Goal: Transaction & Acquisition: Purchase product/service

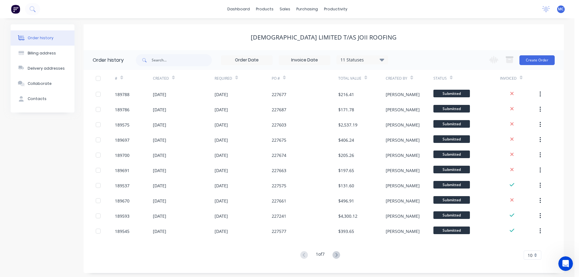
click at [562, 9] on span "MC" at bounding box center [561, 8] width 6 height 5
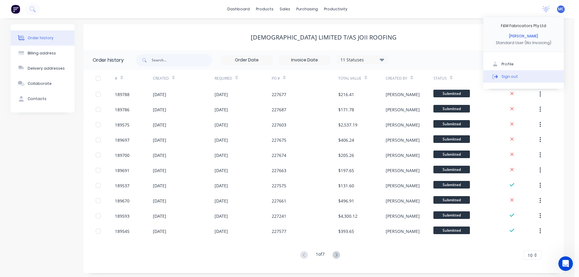
click at [512, 73] on button "Sign out" at bounding box center [523, 76] width 81 height 12
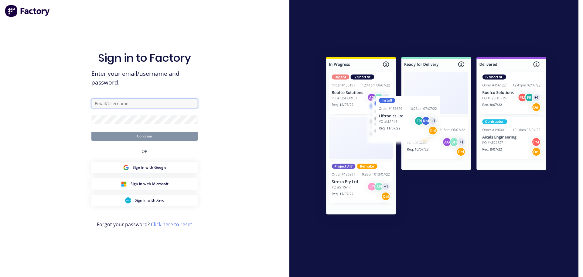
type input "[PERSON_NAME][EMAIL_ADDRESS][DOMAIN_NAME]"
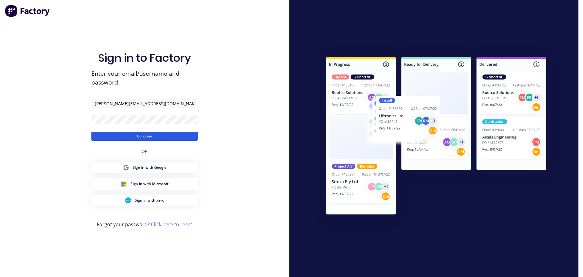
click at [149, 136] on button "Continue" at bounding box center [144, 136] width 106 height 9
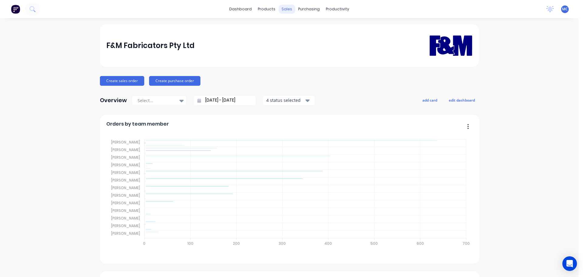
click at [284, 8] on div "sales" at bounding box center [287, 9] width 17 height 9
click at [305, 42] on div "Customers" at bounding box center [306, 41] width 22 height 5
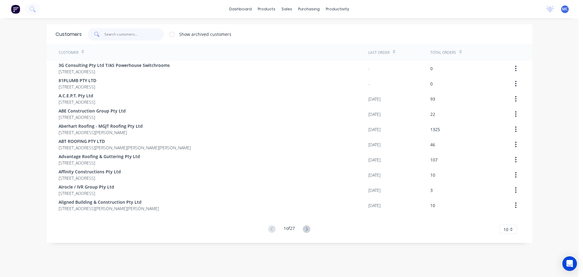
click at [112, 33] on input "text" at bounding box center [133, 34] width 59 height 12
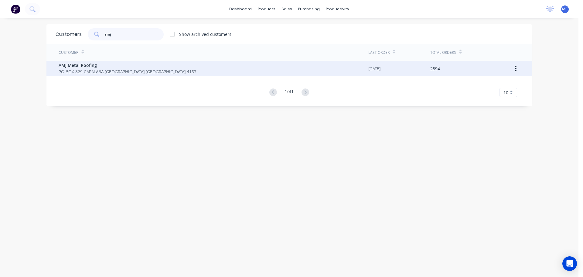
type input "amj"
click at [85, 65] on span "AMJ Metal Roofing" at bounding box center [128, 65] width 138 height 6
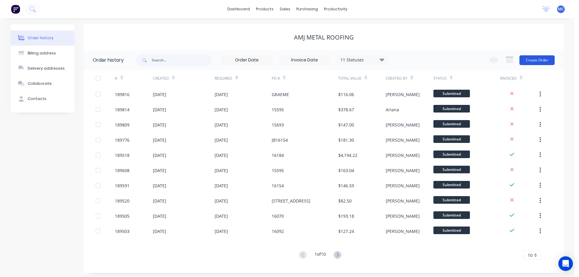
click at [540, 60] on button "Create Order" at bounding box center [536, 60] width 35 height 10
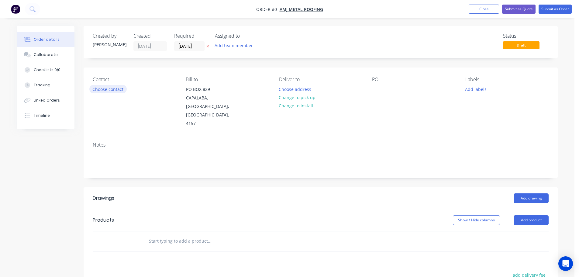
click at [106, 91] on button "Choose contact" at bounding box center [107, 89] width 37 height 8
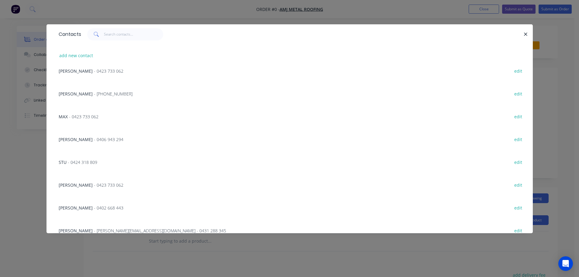
scroll to position [130, 0]
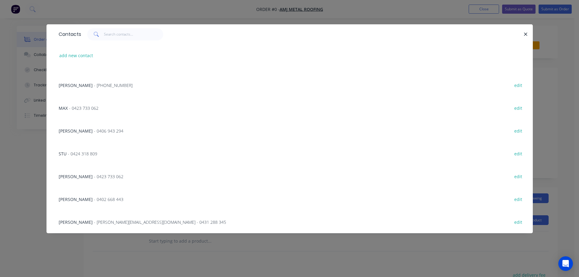
click at [121, 221] on span "- [PERSON_NAME][EMAIL_ADDRESS][DOMAIN_NAME] - 0431 288 345" at bounding box center [160, 222] width 132 height 6
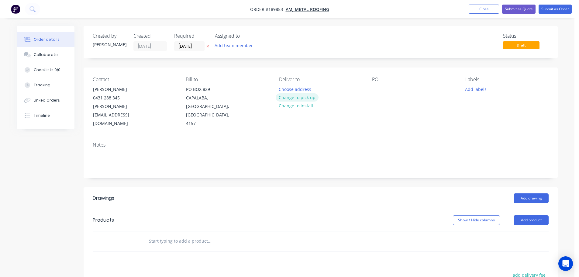
click at [292, 95] on button "Change to pick up" at bounding box center [297, 97] width 43 height 8
click at [286, 87] on div at bounding box center [284, 89] width 10 height 9
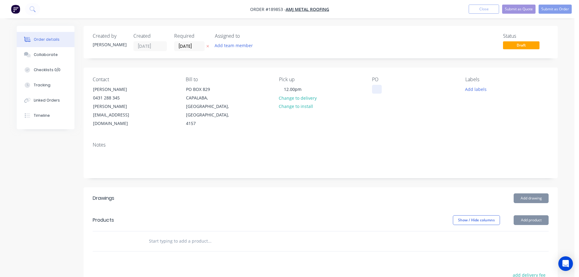
drag, startPoint x: 370, startPoint y: 91, endPoint x: 373, endPoint y: 93, distance: 3.1
click at [373, 94] on div "Contact [PERSON_NAME] 0431 288 345 [PERSON_NAME][EMAIL_ADDRESS][DOMAIN_NAME] Bi…" at bounding box center [321, 102] width 474 height 70
click at [375, 91] on div at bounding box center [377, 89] width 10 height 9
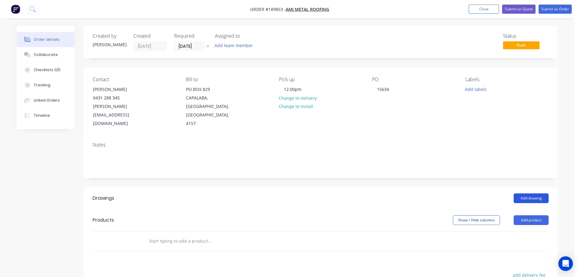
click at [535, 193] on button "Add drawing" at bounding box center [530, 198] width 35 height 10
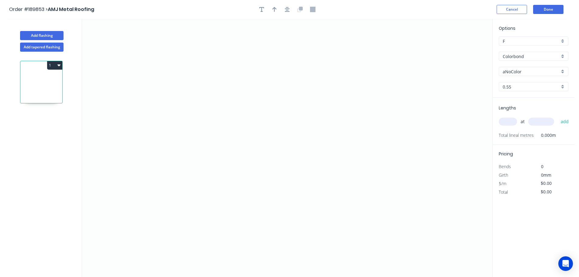
click at [519, 71] on input "aNoColor" at bounding box center [530, 71] width 57 height 6
click at [519, 129] on div "Manor Red" at bounding box center [533, 130] width 69 height 11
type input "Manor Red"
click at [509, 120] on input "text" at bounding box center [507, 122] width 18 height 8
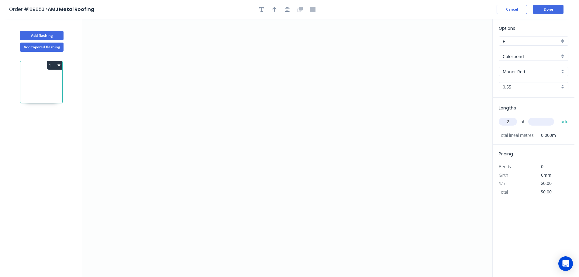
type input "2"
type input "3000"
click at [557, 116] on button "add" at bounding box center [564, 121] width 14 height 10
click at [280, 57] on icon "0" at bounding box center [287, 148] width 410 height 258
click at [327, 57] on icon "0" at bounding box center [287, 148] width 410 height 258
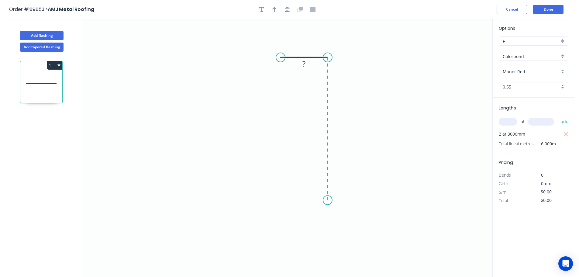
click at [326, 200] on icon "0 ?" at bounding box center [287, 148] width 410 height 258
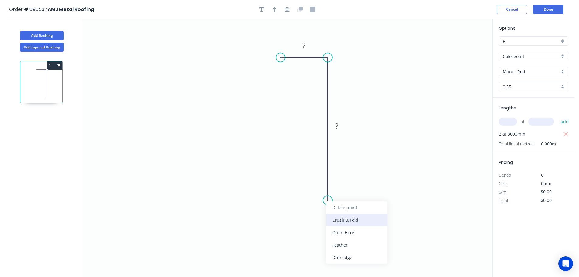
click at [338, 218] on div "Crush & Fold" at bounding box center [356, 220] width 61 height 12
click at [343, 219] on div "Flip bend" at bounding box center [355, 218] width 61 height 12
drag, startPoint x: 350, startPoint y: 190, endPoint x: 307, endPoint y: 196, distance: 43.3
click at [307, 196] on rect at bounding box center [297, 195] width 24 height 12
click at [305, 45] on tspan "?" at bounding box center [303, 45] width 3 height 10
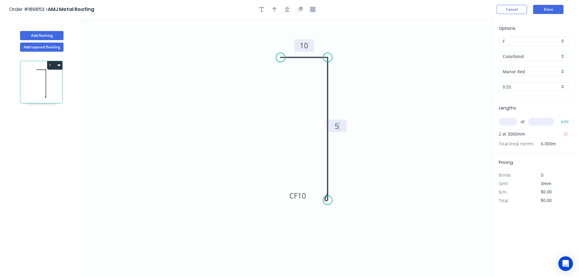
type input "$7.21"
type input "$43.26"
click at [274, 10] on icon "button" at bounding box center [274, 9] width 4 height 5
click at [462, 47] on icon at bounding box center [461, 42] width 5 height 19
click at [462, 48] on icon at bounding box center [461, 39] width 5 height 19
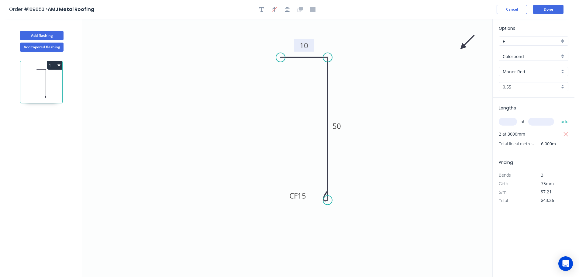
drag, startPoint x: 404, startPoint y: 66, endPoint x: 407, endPoint y: 70, distance: 5.0
click at [399, 70] on icon "0 10 CF 15 50" at bounding box center [287, 148] width 410 height 258
drag, startPoint x: 463, startPoint y: 46, endPoint x: 390, endPoint y: 80, distance: 80.9
click at [390, 80] on icon at bounding box center [395, 75] width 18 height 18
click at [44, 34] on button "Add flashing" at bounding box center [41, 35] width 43 height 9
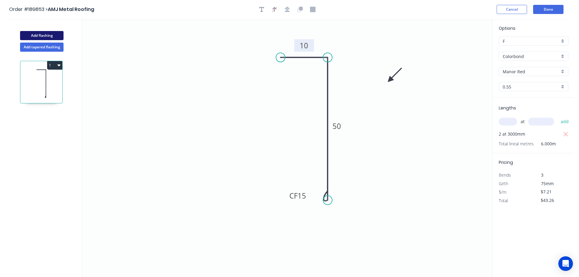
type input "$0.00"
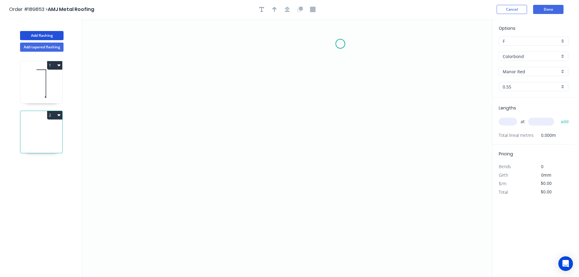
click at [340, 44] on icon "0" at bounding box center [287, 148] width 410 height 258
click at [339, 198] on icon "0" at bounding box center [287, 148] width 410 height 258
click at [283, 198] on icon "0 ?" at bounding box center [287, 148] width 410 height 258
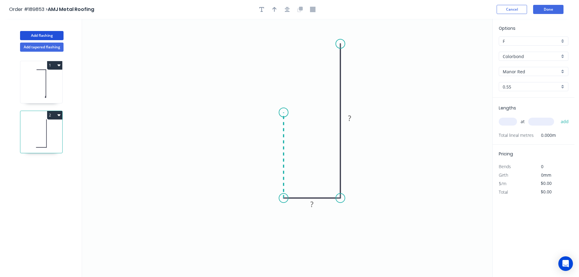
click at [287, 112] on icon "0 ? ?" at bounding box center [287, 148] width 410 height 258
click at [287, 112] on circle at bounding box center [283, 112] width 9 height 9
click at [351, 117] on rect at bounding box center [349, 118] width 12 height 9
type input "$8.47"
click at [511, 122] on input "text" at bounding box center [507, 122] width 18 height 8
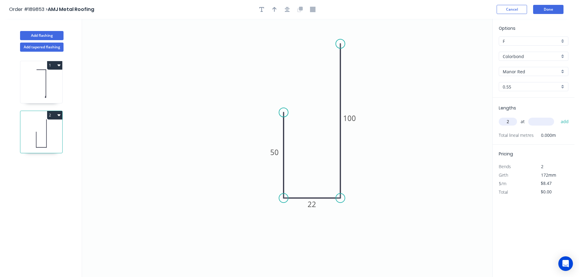
type input "2"
type input "2000"
click at [557, 116] on button "add" at bounding box center [564, 121] width 14 height 10
type input "$33.88"
click at [275, 10] on icon "button" at bounding box center [274, 9] width 4 height 5
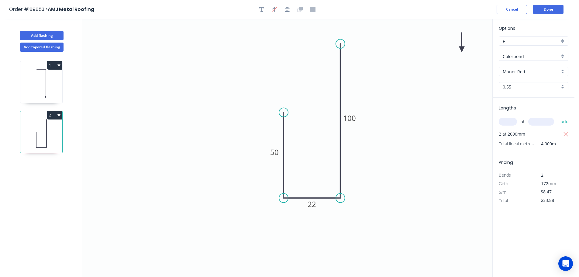
click at [462, 48] on icon at bounding box center [461, 42] width 5 height 19
drag, startPoint x: 462, startPoint y: 48, endPoint x: 400, endPoint y: 93, distance: 76.6
click at [400, 93] on icon at bounding box center [405, 89] width 18 height 18
click at [548, 9] on button "Done" at bounding box center [548, 9] width 30 height 9
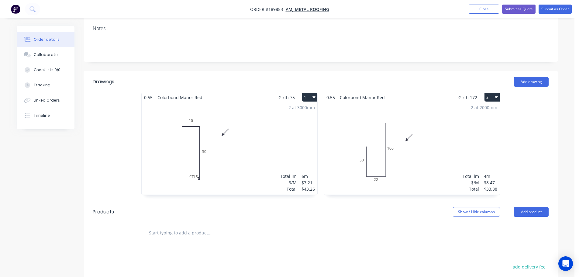
scroll to position [122, 0]
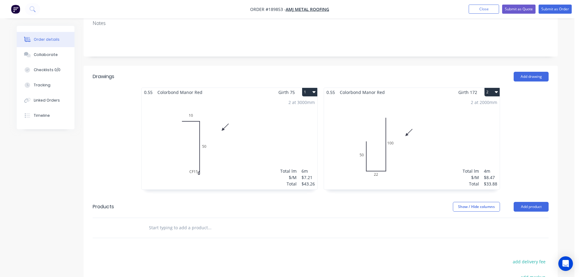
click at [256, 131] on div "2 at 3000mm Total lm $/M Total 6m $7.21 $43.26" at bounding box center [230, 143] width 176 height 93
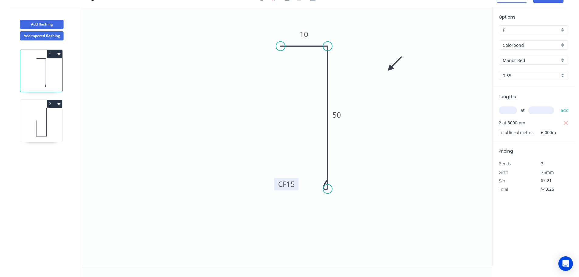
drag, startPoint x: 307, startPoint y: 184, endPoint x: 296, endPoint y: 184, distance: 11.5
click at [296, 184] on rect at bounding box center [286, 184] width 24 height 12
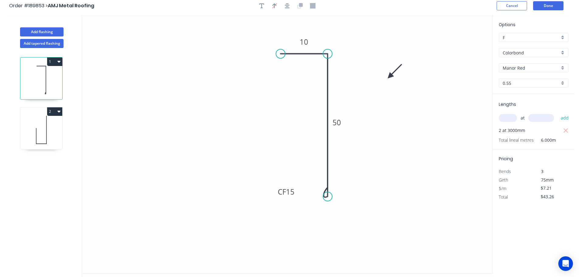
scroll to position [0, 0]
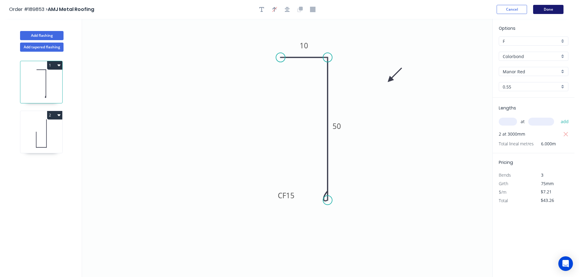
click at [555, 9] on button "Done" at bounding box center [548, 9] width 30 height 9
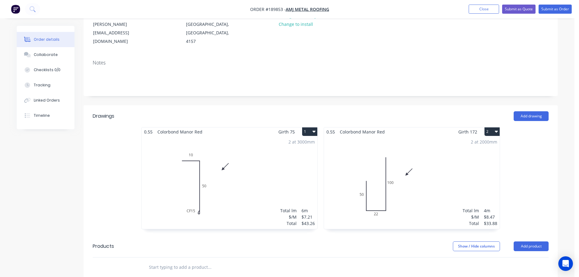
scroll to position [91, 0]
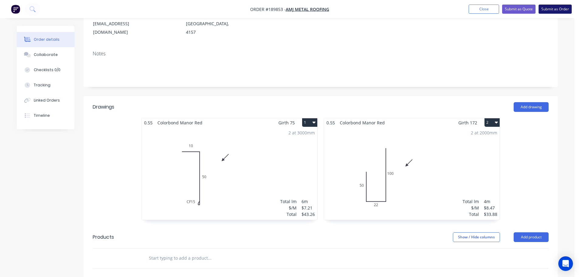
click at [554, 8] on button "Submit as Order" at bounding box center [554, 9] width 33 height 9
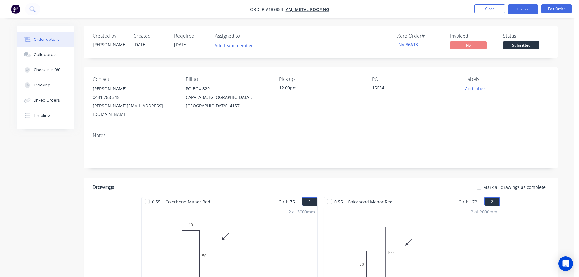
click at [522, 9] on button "Options" at bounding box center [523, 9] width 30 height 10
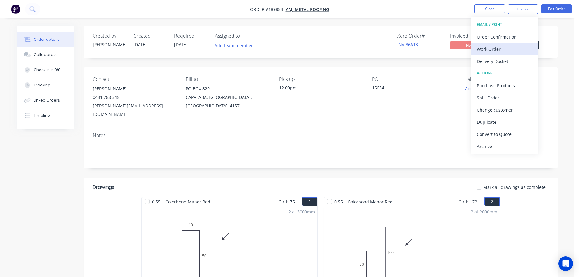
click at [487, 48] on div "Work Order" at bounding box center [505, 49] width 56 height 9
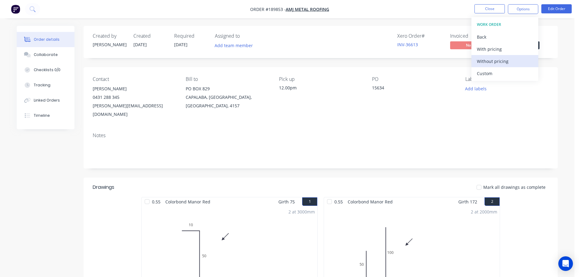
click at [494, 63] on div "Without pricing" at bounding box center [505, 61] width 56 height 9
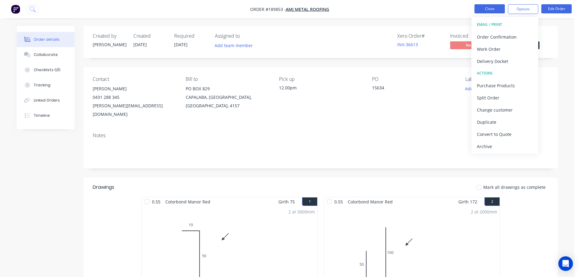
click at [491, 7] on button "Close" at bounding box center [489, 8] width 30 height 9
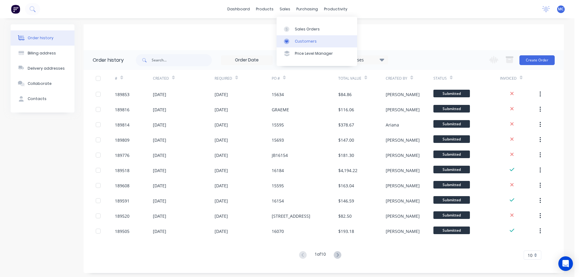
click at [309, 42] on div "Customers" at bounding box center [306, 41] width 22 height 5
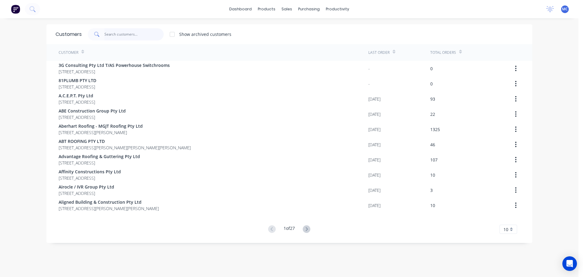
click at [120, 34] on input "text" at bounding box center [133, 34] width 59 height 12
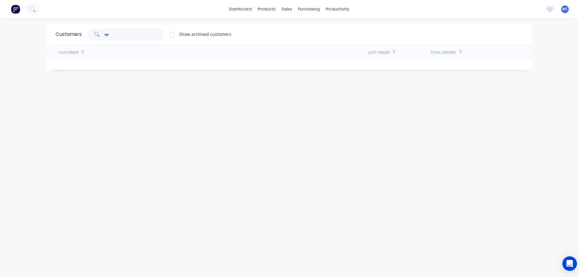
type input "q"
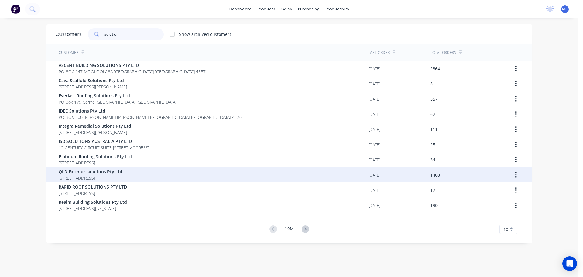
type input "solution"
click at [80, 171] on span "QLD Exterior solutions Pty Ltd" at bounding box center [91, 171] width 64 height 6
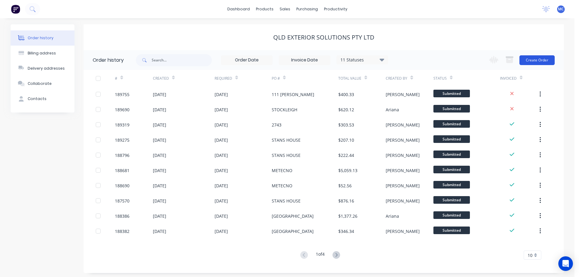
click at [537, 60] on button "Create Order" at bounding box center [536, 60] width 35 height 10
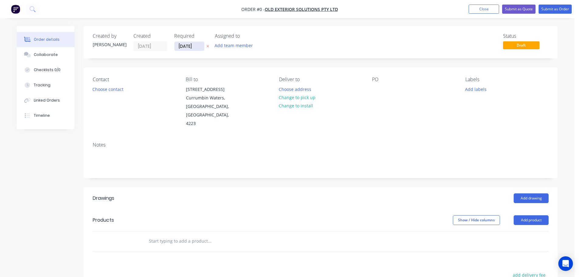
click at [189, 46] on input "[DATE]" at bounding box center [189, 46] width 30 height 9
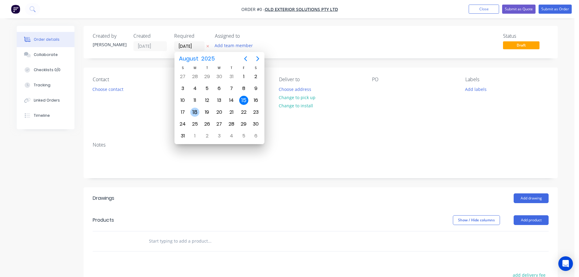
click at [196, 112] on div "18" at bounding box center [194, 112] width 9 height 9
type input "[DATE]"
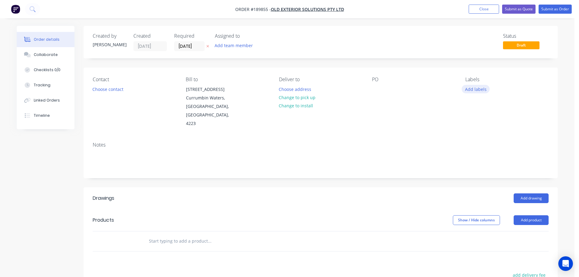
click at [478, 88] on button "Add labels" at bounding box center [475, 89] width 28 height 8
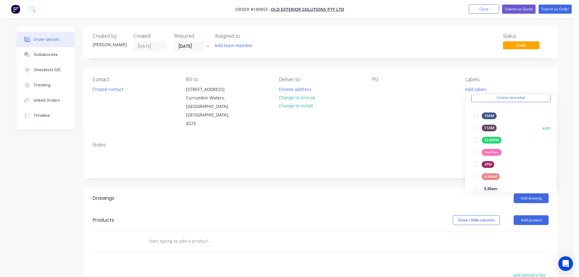
scroll to position [91, 0]
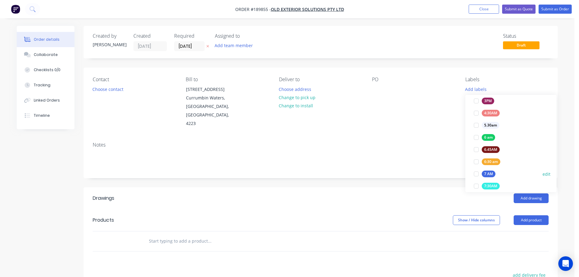
click at [477, 173] on div at bounding box center [476, 174] width 12 height 12
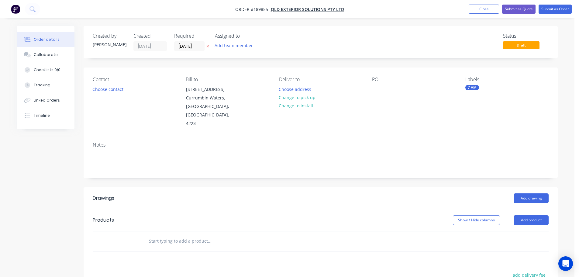
click at [421, 137] on div "Notes" at bounding box center [321, 157] width 474 height 41
click at [109, 90] on button "Choose contact" at bounding box center [107, 89] width 37 height 8
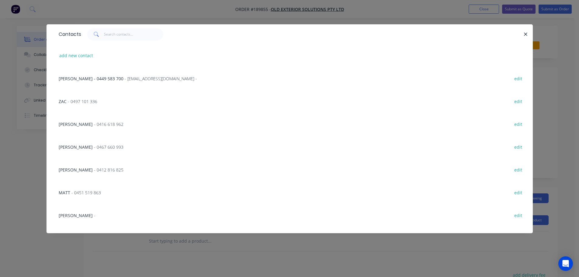
click at [84, 100] on span "- 0497 101 336" at bounding box center [82, 101] width 29 height 6
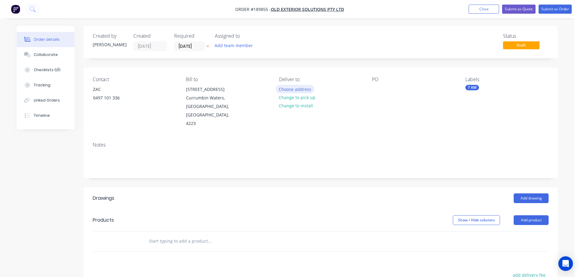
click at [300, 90] on button "Choose address" at bounding box center [295, 89] width 39 height 8
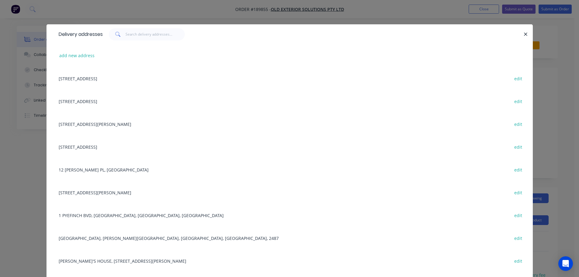
click at [91, 100] on div "[STREET_ADDRESS] edit" at bounding box center [290, 101] width 468 height 23
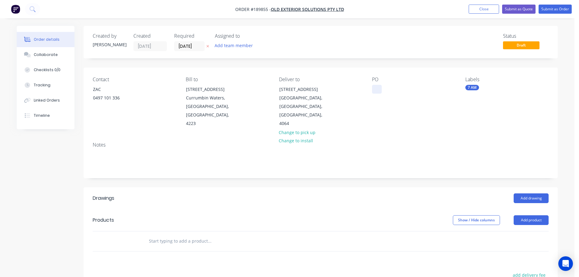
click at [377, 88] on div at bounding box center [377, 89] width 10 height 9
click at [531, 215] on button "Add product" at bounding box center [530, 220] width 35 height 10
click at [513, 231] on div "Product catalogue" at bounding box center [519, 235] width 47 height 9
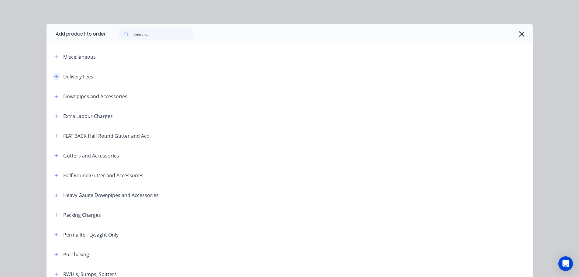
click at [54, 76] on icon "button" at bounding box center [56, 76] width 4 height 4
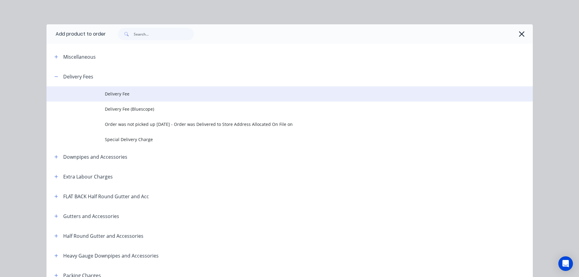
click at [116, 94] on span "Delivery Fee" at bounding box center [276, 94] width 342 height 6
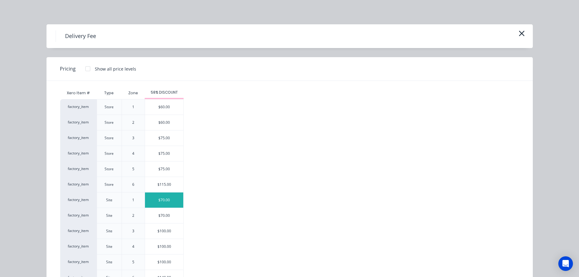
click at [161, 198] on div "$70.00" at bounding box center [164, 199] width 38 height 15
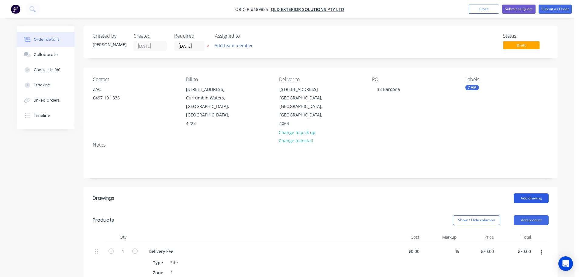
click at [535, 193] on button "Add drawing" at bounding box center [530, 198] width 35 height 10
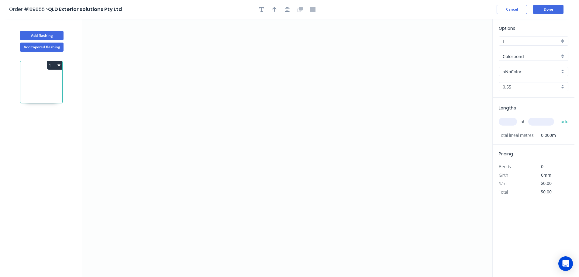
click at [509, 54] on input "Colorbond" at bounding box center [530, 56] width 57 height 6
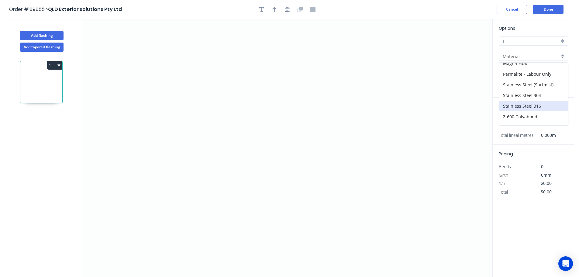
scroll to position [139, 0]
click at [512, 109] on div "Zincalume" at bounding box center [533, 109] width 69 height 11
type input "Zincalume"
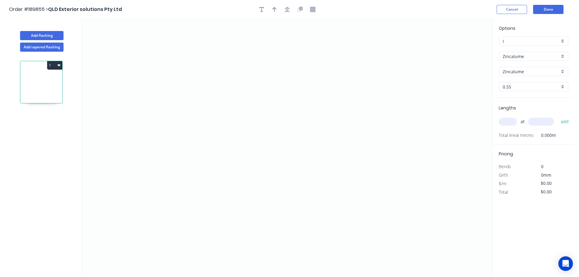
click at [511, 87] on input "0.55" at bounding box center [530, 87] width 57 height 6
click at [506, 108] on div "0.8" at bounding box center [533, 109] width 69 height 11
type input "0.8"
click at [511, 122] on input "text" at bounding box center [507, 122] width 18 height 8
click at [295, 33] on icon "0" at bounding box center [287, 148] width 410 height 258
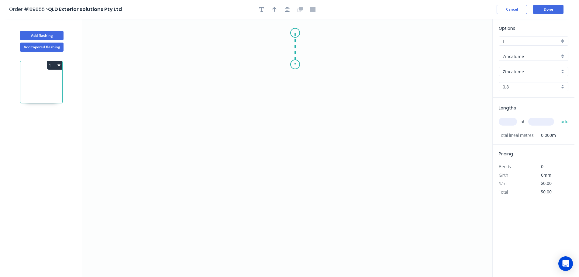
click at [295, 64] on icon "0" at bounding box center [287, 148] width 410 height 258
click at [246, 63] on icon "0 ?" at bounding box center [287, 148] width 410 height 258
click at [246, 208] on icon "0 ? ?" at bounding box center [287, 148] width 410 height 258
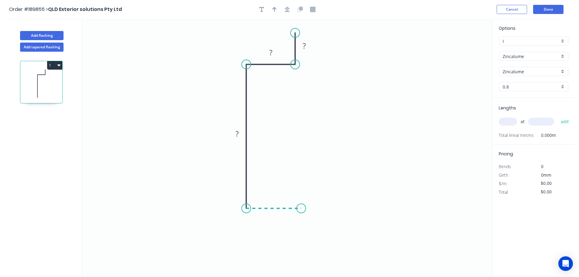
click at [301, 212] on icon "0 ? ? ?" at bounding box center [287, 148] width 410 height 258
click at [302, 244] on icon "0 ? ? ? ?" at bounding box center [287, 148] width 410 height 258
click at [302, 244] on circle at bounding box center [300, 243] width 9 height 9
click at [310, 222] on tspan "?" at bounding box center [310, 223] width 3 height 10
type input "$15.29"
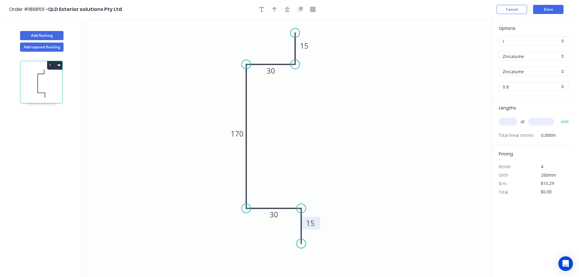
click at [509, 122] on input "text" at bounding box center [507, 122] width 18 height 8
type input "1"
type input "5250"
click at [557, 116] on button "add" at bounding box center [564, 121] width 14 height 10
type input "$80.27"
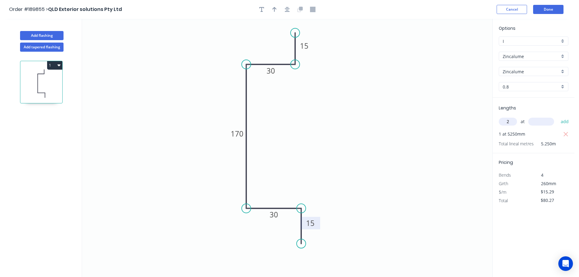
type input "2"
type input "4400"
click at [557, 116] on button "add" at bounding box center [564, 121] width 14 height 10
type input "$214.82"
click at [35, 33] on button "Add flashing" at bounding box center [41, 35] width 43 height 9
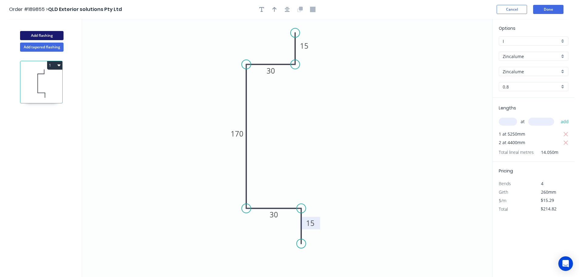
type input "$0.00"
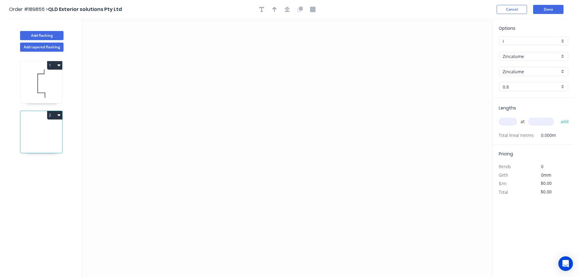
click at [506, 55] on input "Zincalume" at bounding box center [530, 56] width 57 height 6
click at [515, 65] on div "Colorbond" at bounding box center [533, 68] width 69 height 11
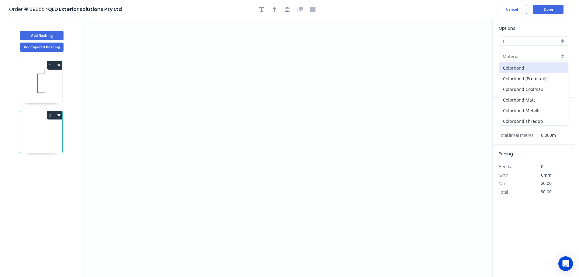
type input "Colorbond"
type input "aNoColor"
type input "0.55"
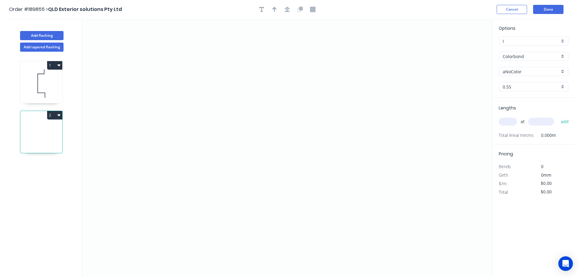
click at [520, 74] on input "aNoColor" at bounding box center [530, 71] width 57 height 6
click at [515, 109] on div "Monument" at bounding box center [533, 110] width 69 height 11
type input "Monument"
click at [508, 123] on input "text" at bounding box center [507, 122] width 18 height 8
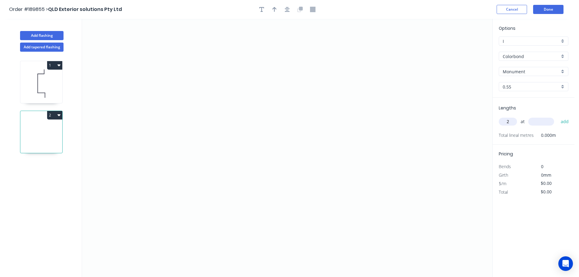
type input "2"
type input "4400"
click at [557, 116] on button "add" at bounding box center [564, 121] width 14 height 10
click at [274, 31] on icon "0" at bounding box center [287, 148] width 410 height 258
click at [270, 188] on icon "0" at bounding box center [287, 148] width 410 height 258
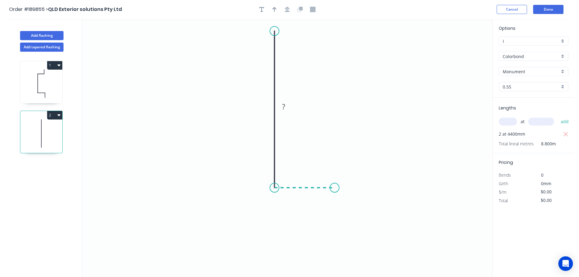
click at [334, 189] on icon "0 ?" at bounding box center [287, 148] width 410 height 258
click at [334, 232] on icon "0 ? ?" at bounding box center [287, 148] width 410 height 258
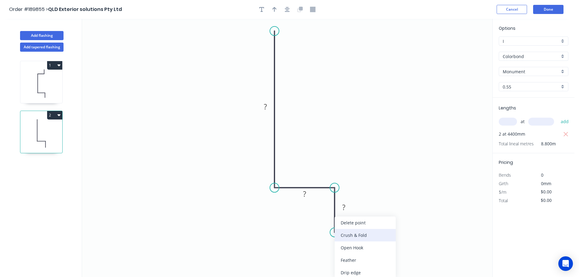
click at [349, 234] on div "Crush & Fold" at bounding box center [364, 235] width 61 height 12
drag, startPoint x: 310, startPoint y: 220, endPoint x: 360, endPoint y: 231, distance: 50.9
click at [361, 231] on rect at bounding box center [373, 231] width 24 height 12
click at [266, 105] on tspan "?" at bounding box center [265, 106] width 3 height 10
type input "$11.36"
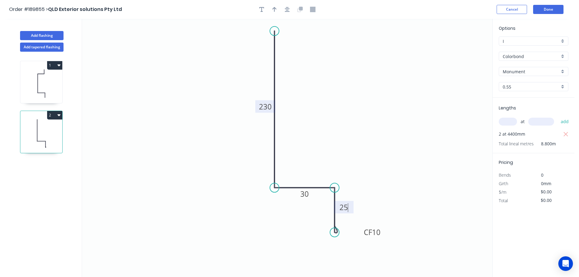
type input "$99.97"
click at [273, 9] on icon "button" at bounding box center [274, 9] width 4 height 5
drag, startPoint x: 461, startPoint y: 47, endPoint x: 228, endPoint y: 75, distance: 234.6
click at [228, 75] on icon at bounding box center [225, 68] width 5 height 19
click at [40, 32] on button "Add flashing" at bounding box center [41, 35] width 43 height 9
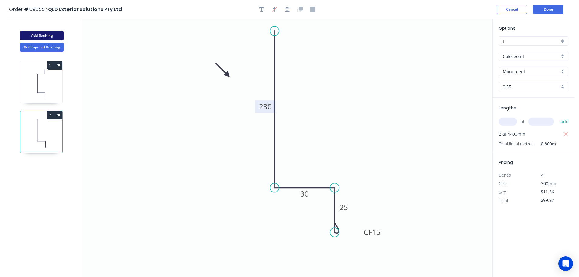
type input "$0.00"
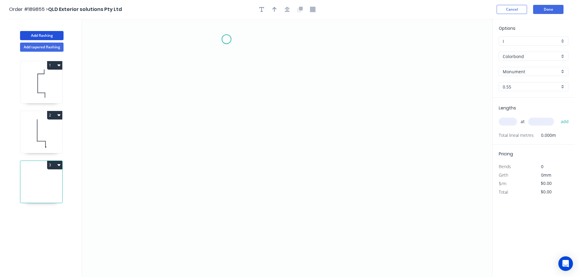
click at [226, 39] on icon "0" at bounding box center [287, 148] width 410 height 258
click at [229, 222] on icon "0" at bounding box center [287, 148] width 410 height 258
click at [297, 222] on icon "0 ?" at bounding box center [287, 148] width 410 height 258
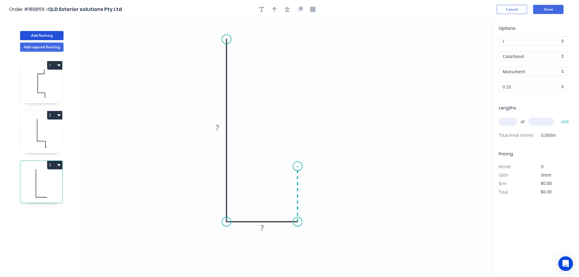
click at [297, 166] on icon at bounding box center [297, 194] width 0 height 56
click at [463, 165] on icon "0 ? ? ?" at bounding box center [287, 148] width 410 height 258
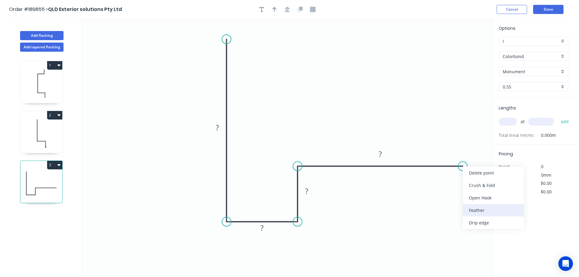
click at [478, 208] on div "Feather" at bounding box center [493, 210] width 61 height 12
click at [473, 186] on div "Flip bend" at bounding box center [489, 188] width 61 height 12
click at [459, 149] on tspan "15" at bounding box center [458, 150] width 9 height 10
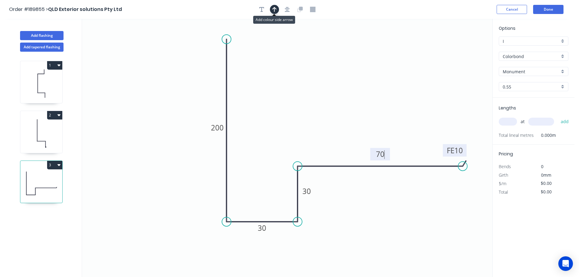
drag, startPoint x: 272, startPoint y: 10, endPoint x: 279, endPoint y: 11, distance: 6.1
click at [273, 10] on icon "button" at bounding box center [274, 9] width 4 height 5
type input "$13.29"
drag, startPoint x: 461, startPoint y: 47, endPoint x: 194, endPoint y: 81, distance: 269.1
click at [194, 81] on icon at bounding box center [192, 75] width 5 height 19
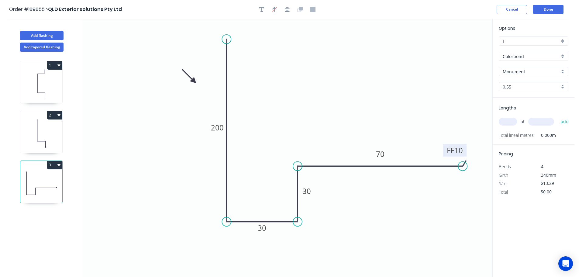
click at [508, 122] on input "text" at bounding box center [507, 122] width 18 height 8
type input "1"
type input "5400"
click at [557, 116] on button "add" at bounding box center [564, 121] width 14 height 10
type input "$71.77"
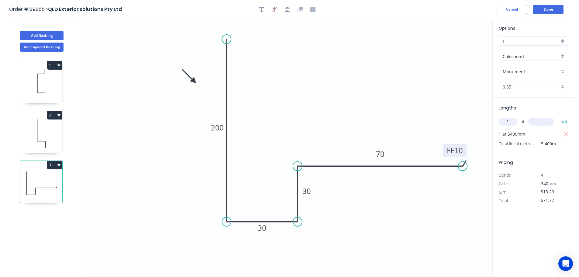
type input "1"
type input "1000"
click at [557, 116] on button "add" at bounding box center [564, 121] width 14 height 10
type input "$85.06"
click at [42, 35] on button "Add flashing" at bounding box center [41, 35] width 43 height 9
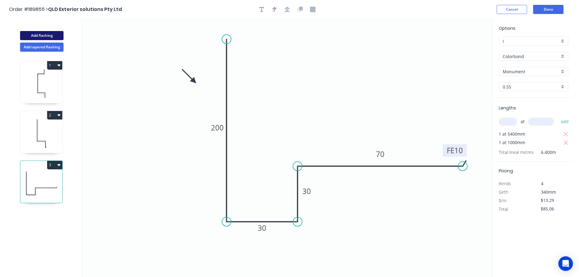
type input "$0.00"
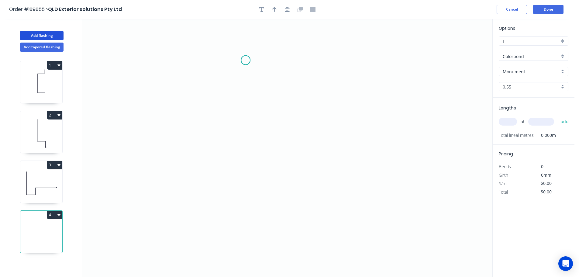
click at [245, 60] on icon "0" at bounding box center [287, 148] width 410 height 258
click at [216, 60] on icon "0" at bounding box center [287, 148] width 410 height 258
click at [223, 236] on icon "0 ?" at bounding box center [287, 148] width 410 height 258
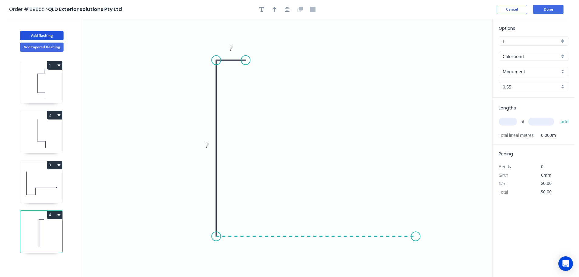
click at [416, 235] on icon "0 ? ?" at bounding box center [287, 148] width 410 height 258
click at [448, 270] on icon "0 ? ? ?" at bounding box center [287, 148] width 410 height 258
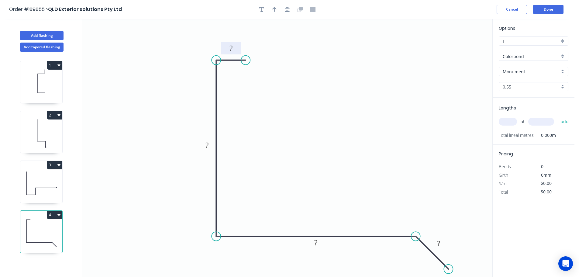
click at [230, 47] on tspan "?" at bounding box center [230, 48] width 3 height 10
type input "$14.47"
click at [276, 8] on button "button" at bounding box center [274, 9] width 9 height 9
click at [461, 48] on icon at bounding box center [461, 42] width 5 height 19
drag, startPoint x: 461, startPoint y: 48, endPoint x: 353, endPoint y: 127, distance: 134.2
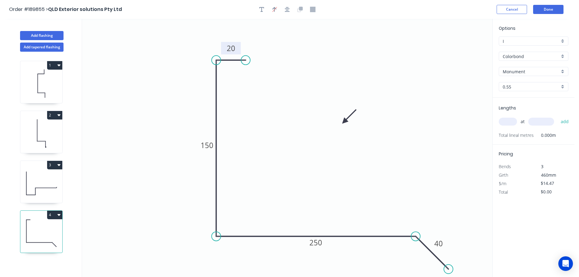
click at [344, 122] on icon at bounding box center [349, 117] width 18 height 18
click at [508, 119] on input "text" at bounding box center [507, 122] width 18 height 8
type input "2"
type input "4400"
click at [557, 116] on button "add" at bounding box center [564, 121] width 14 height 10
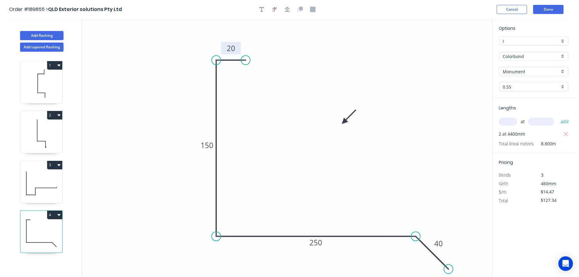
click at [59, 215] on icon "button" at bounding box center [58, 215] width 3 height 2
click at [29, 232] on div "Duplicate" at bounding box center [33, 229] width 47 height 9
type input "$0.00"
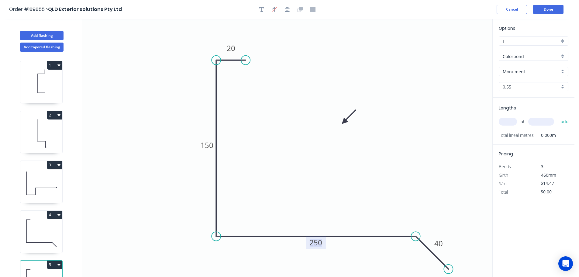
click at [316, 243] on tspan "250" at bounding box center [315, 242] width 13 height 10
click at [512, 120] on input "text" at bounding box center [507, 122] width 18 height 8
type input "1"
type input "5400"
click at [557, 116] on button "add" at bounding box center [564, 121] width 14 height 10
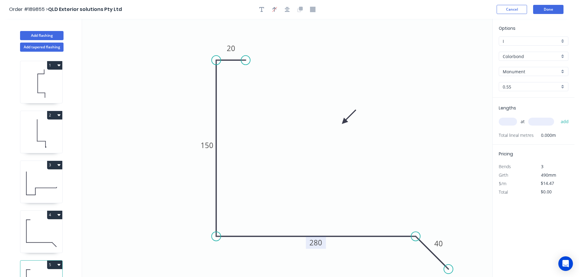
type input "$78.14"
click at [49, 35] on button "Add flashing" at bounding box center [41, 35] width 43 height 9
type input "$0.00"
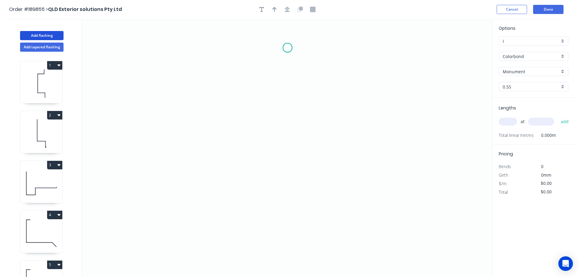
click at [287, 48] on icon "0" at bounding box center [287, 148] width 410 height 258
click at [266, 67] on icon "0" at bounding box center [287, 148] width 410 height 258
click at [267, 149] on icon "0 ?" at bounding box center [287, 148] width 410 height 258
click at [317, 150] on icon "0 ? ?" at bounding box center [287, 148] width 410 height 258
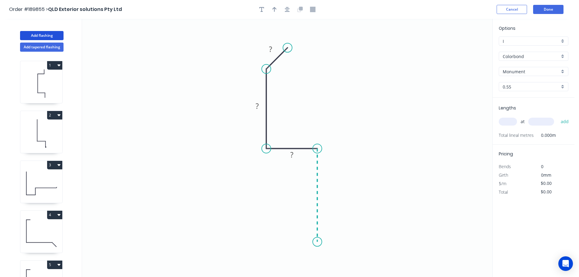
click at [314, 242] on icon "0 ? ? ?" at bounding box center [287, 148] width 410 height 258
click at [296, 262] on icon "0 ? ? ? ?" at bounding box center [287, 148] width 410 height 258
click at [296, 262] on circle at bounding box center [295, 262] width 9 height 9
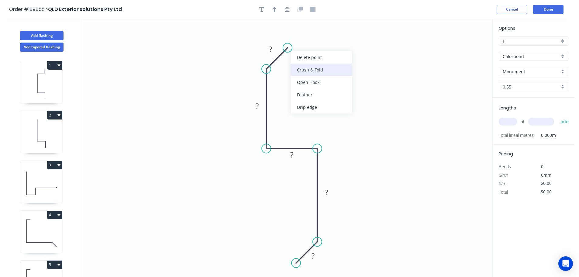
click at [308, 69] on div "Crush & Fold" at bounding box center [321, 69] width 61 height 12
click at [290, 29] on tspan "10" at bounding box center [288, 30] width 9 height 10
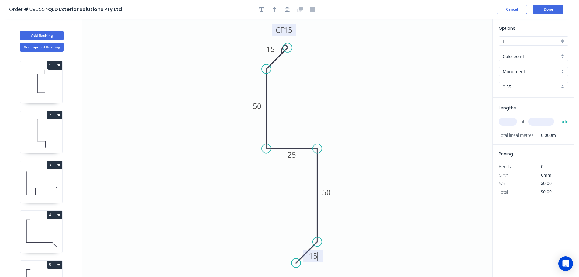
type input "$10.93"
click at [275, 9] on icon "button" at bounding box center [274, 9] width 4 height 5
click at [462, 48] on icon at bounding box center [461, 42] width 5 height 19
drag, startPoint x: 462, startPoint y: 48, endPoint x: 368, endPoint y: 110, distance: 112.4
click at [368, 110] on icon at bounding box center [377, 104] width 18 height 18
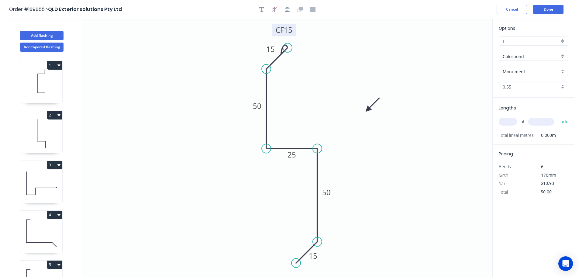
click at [505, 122] on input "text" at bounding box center [507, 122] width 18 height 8
type input "2"
type input "4400"
click at [557, 116] on button "add" at bounding box center [564, 121] width 14 height 10
type input "$96.18"
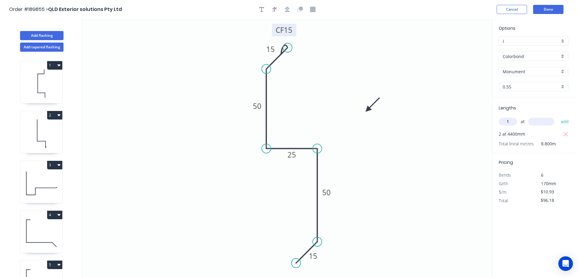
type input "1"
type input "5400"
click at [557, 116] on button "add" at bounding box center [564, 121] width 14 height 10
type input "$155.21"
click at [47, 33] on button "Add flashing" at bounding box center [41, 35] width 43 height 9
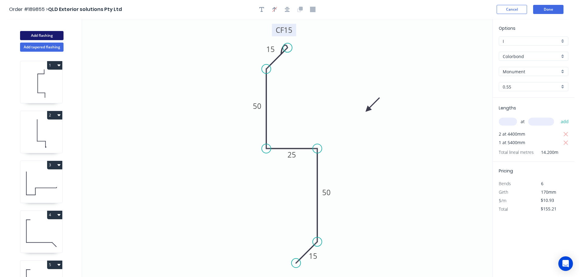
type input "$0.00"
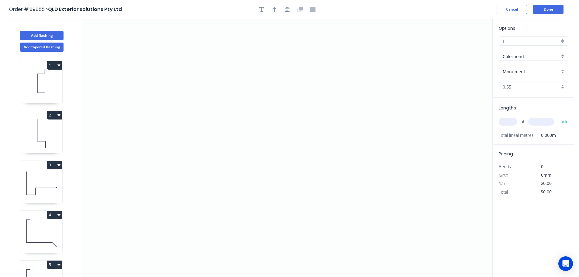
click at [523, 70] on input "Monument" at bounding box center [530, 71] width 57 height 6
click at [518, 102] on div "[PERSON_NAME]" at bounding box center [533, 103] width 69 height 11
type input "[PERSON_NAME]"
click at [512, 122] on input "text" at bounding box center [507, 122] width 18 height 8
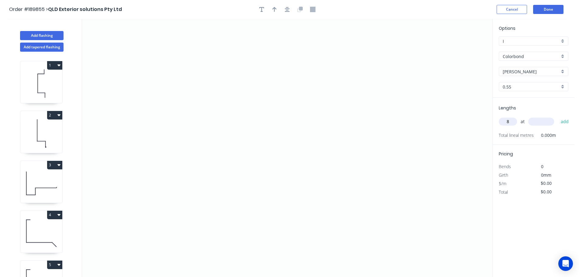
type input "8"
type input "5000"
click at [557, 116] on button "add" at bounding box center [564, 121] width 14 height 10
click at [186, 98] on icon "0" at bounding box center [287, 148] width 410 height 258
click at [166, 78] on icon "0" at bounding box center [287, 148] width 410 height 258
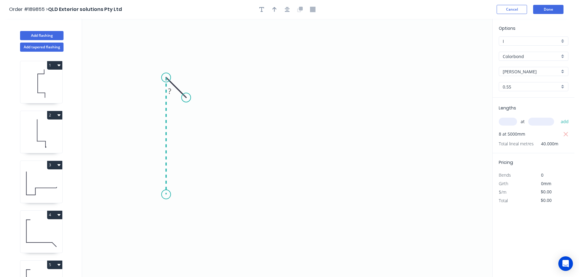
click at [160, 194] on icon "0 ?" at bounding box center [287, 148] width 410 height 258
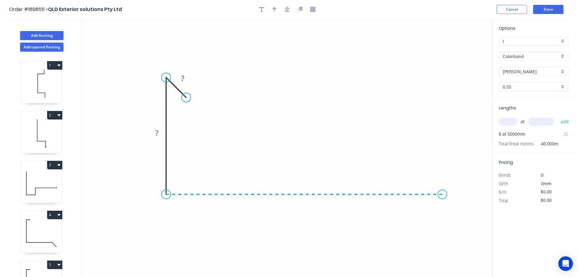
click at [442, 195] on icon "0 ? ?" at bounding box center [287, 148] width 410 height 258
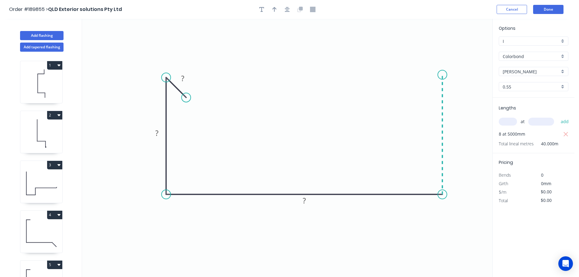
click at [442, 75] on icon "0 ? ? ?" at bounding box center [287, 148] width 410 height 258
click at [419, 98] on icon at bounding box center [430, 86] width 23 height 23
click at [419, 98] on circle at bounding box center [418, 98] width 9 height 9
click at [183, 78] on tspan "?" at bounding box center [182, 78] width 3 height 10
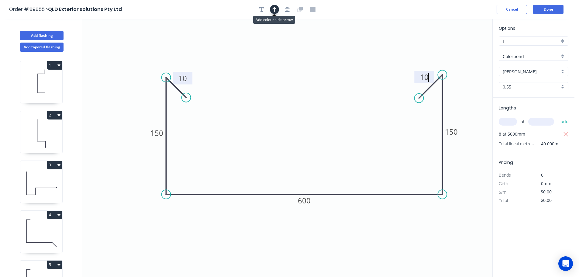
click at [274, 11] on icon "button" at bounding box center [274, 9] width 4 height 5
type input "$24.91"
type input "$996.40"
drag, startPoint x: 461, startPoint y: 47, endPoint x: 313, endPoint y: 98, distance: 157.3
click at [313, 98] on icon at bounding box center [312, 91] width 5 height 19
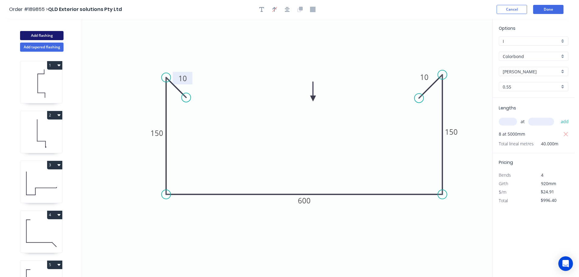
click at [39, 33] on button "Add flashing" at bounding box center [41, 35] width 43 height 9
type input "$0.00"
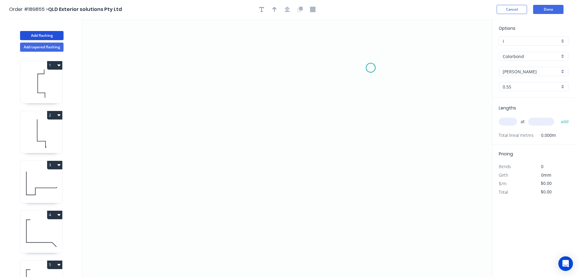
click at [371, 68] on icon "0" at bounding box center [287, 148] width 410 height 258
click at [208, 66] on icon "0" at bounding box center [287, 148] width 410 height 258
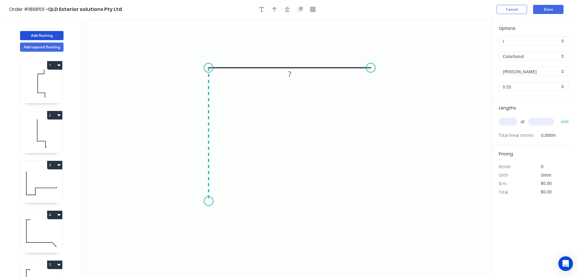
click at [206, 201] on icon "0 ?" at bounding box center [287, 148] width 410 height 258
click at [232, 180] on icon "0 ? ?" at bounding box center [287, 148] width 410 height 258
click at [228, 194] on rect at bounding box center [227, 193] width 12 height 9
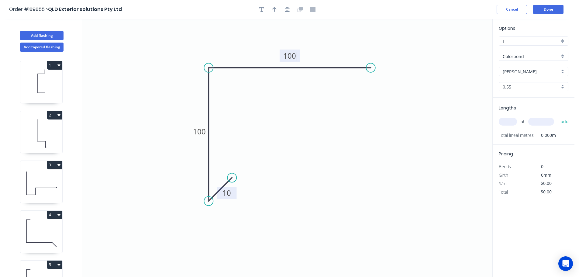
type input "$9.84"
click at [273, 7] on icon "button" at bounding box center [274, 9] width 4 height 5
drag, startPoint x: 461, startPoint y: 48, endPoint x: 181, endPoint y: 65, distance: 281.2
click at [181, 65] on icon at bounding box center [180, 57] width 5 height 19
click at [513, 121] on input "text" at bounding box center [507, 122] width 18 height 8
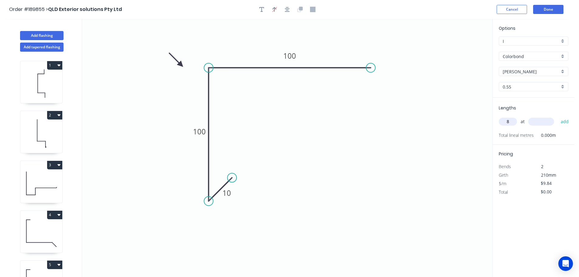
type input "8"
type input "5000"
click at [557, 116] on button "add" at bounding box center [564, 121] width 14 height 10
type input "$393.60"
click at [550, 8] on button "Done" at bounding box center [548, 9] width 30 height 9
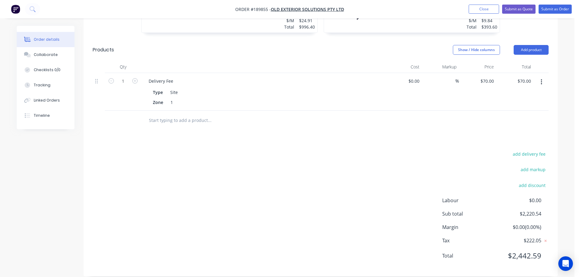
scroll to position [329, 0]
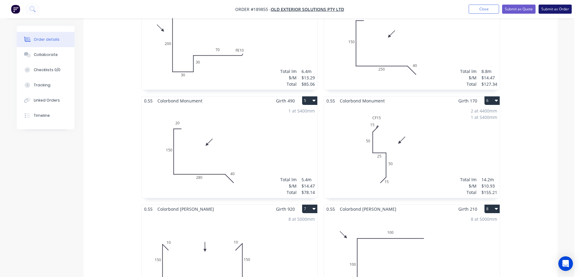
click at [559, 7] on button "Submit as Order" at bounding box center [554, 9] width 33 height 9
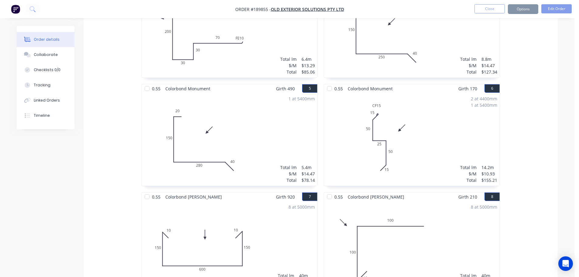
scroll to position [0, 0]
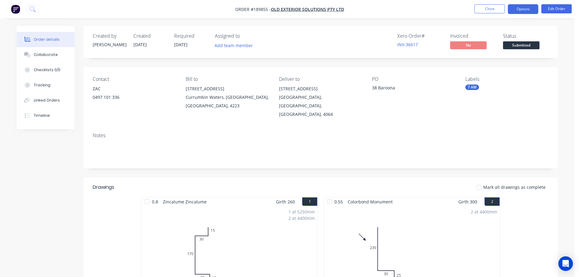
click at [523, 9] on button "Options" at bounding box center [523, 9] width 30 height 10
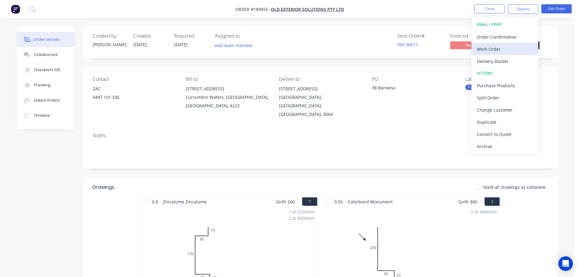
click at [488, 50] on div "Work Order" at bounding box center [505, 49] width 56 height 9
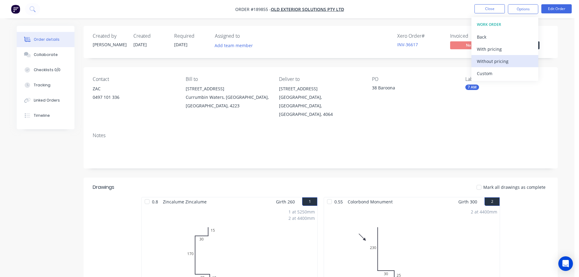
click at [484, 63] on div "Without pricing" at bounding box center [505, 61] width 56 height 9
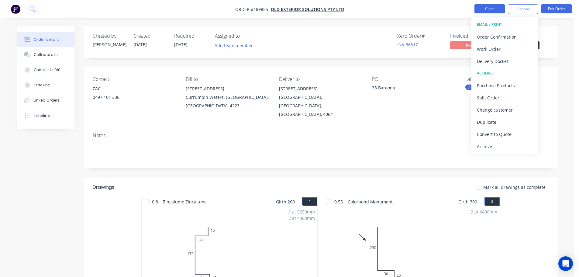
click at [492, 8] on button "Close" at bounding box center [489, 8] width 30 height 9
